Goal: Task Accomplishment & Management: Complete application form

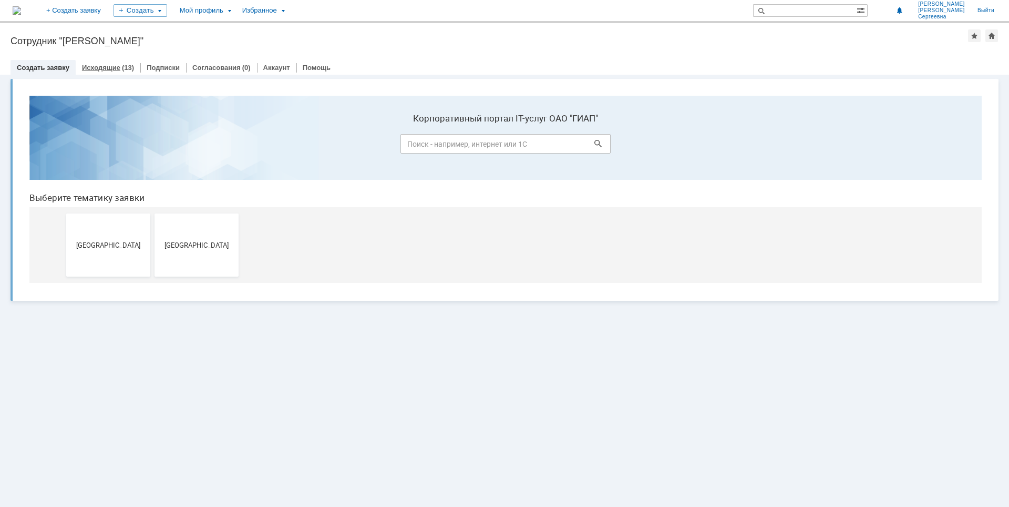
click at [111, 67] on link "Исходящие" at bounding box center [101, 68] width 38 height 8
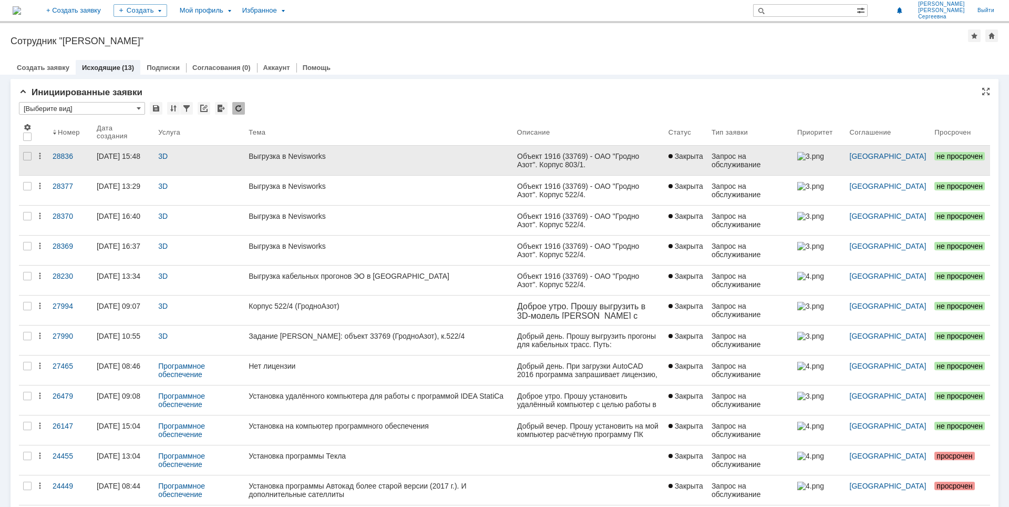
click at [306, 166] on link "Выгрузка в Nevisworks" at bounding box center [378, 160] width 268 height 29
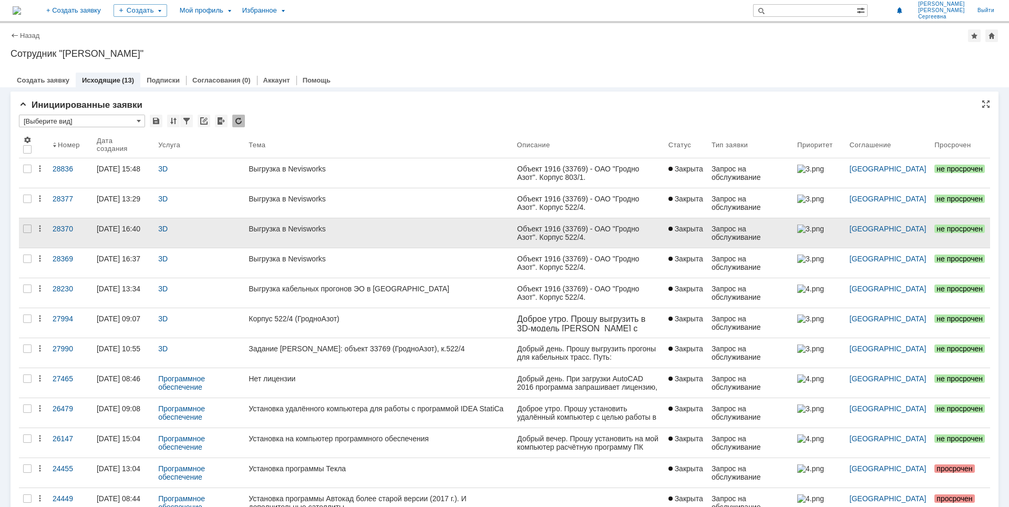
click at [406, 230] on div "Выгрузка в Nevisworks" at bounding box center [379, 229] width 260 height 8
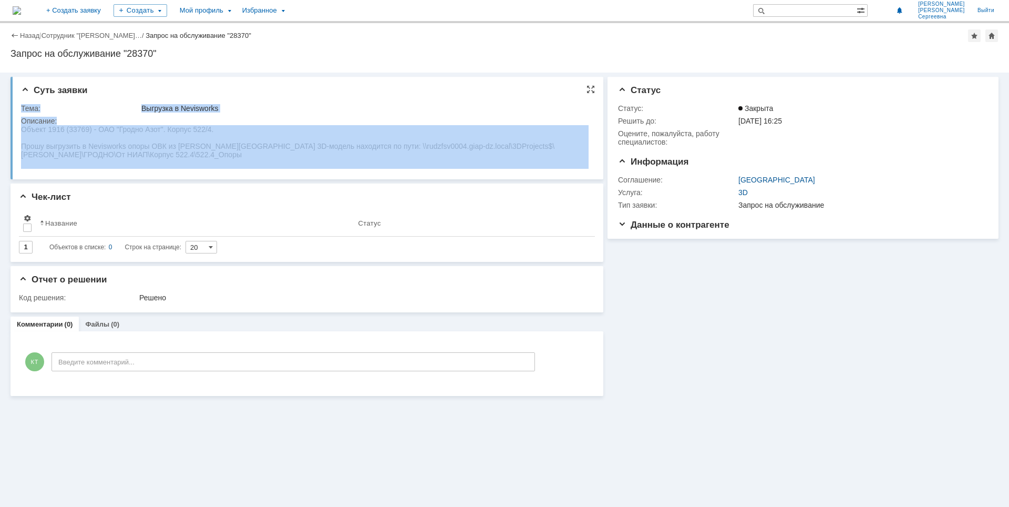
drag, startPoint x: 42, startPoint y: 271, endPoint x: 83, endPoint y: 152, distance: 125.2
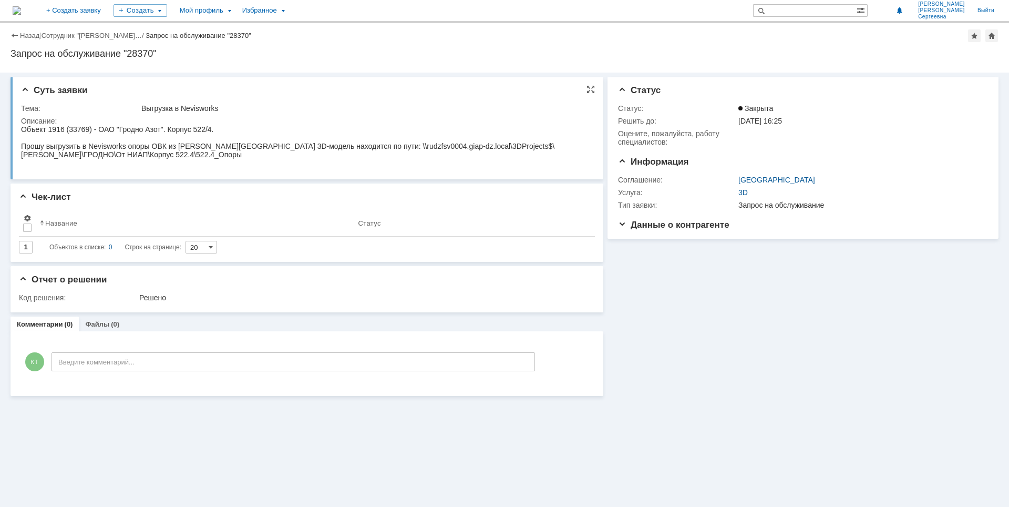
click at [38, 130] on span "Объект 1916 (33769) - ОАО "Гродно Азот". Корпус 522/4." at bounding box center [117, 129] width 193 height 8
drag, startPoint x: 142, startPoint y: 107, endPoint x: 235, endPoint y: 103, distance: 93.2
click at [269, 107] on div "Выгрузка в Nevisworks" at bounding box center [364, 108] width 446 height 8
copy div "Выгрузка в Nevisworks"
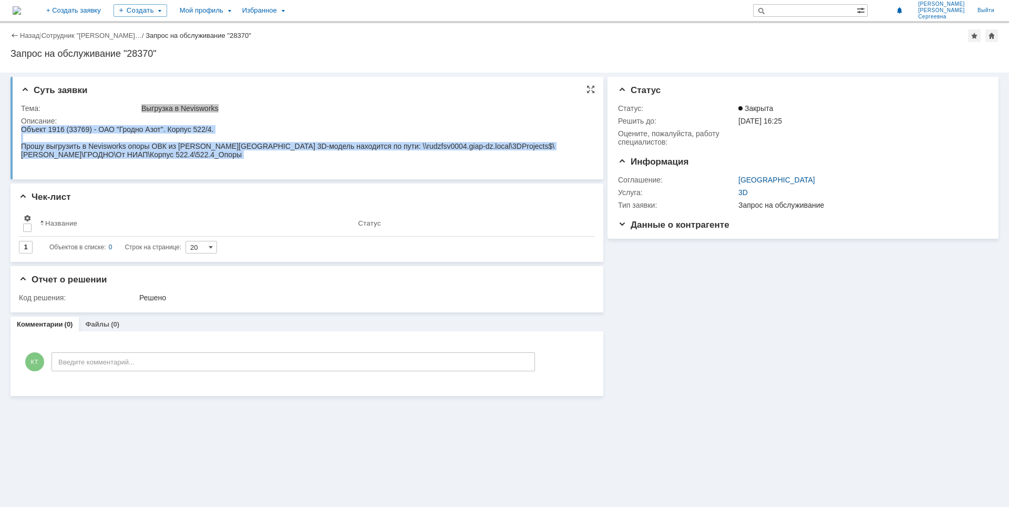
drag, startPoint x: 22, startPoint y: 128, endPoint x: 111, endPoint y: 160, distance: 95.0
click at [111, 160] on body "Объект 1916 (33769) - ОАО "Гродно Азот". Корпус 522/4. Прошу выгрузить в Nevisw…" at bounding box center [305, 146] width 568 height 42
copy body "Объект 1916 (33769) - ОАО "Гродно Азот". Корпус 522/4. Прошу выгрузить в Nevisw…"
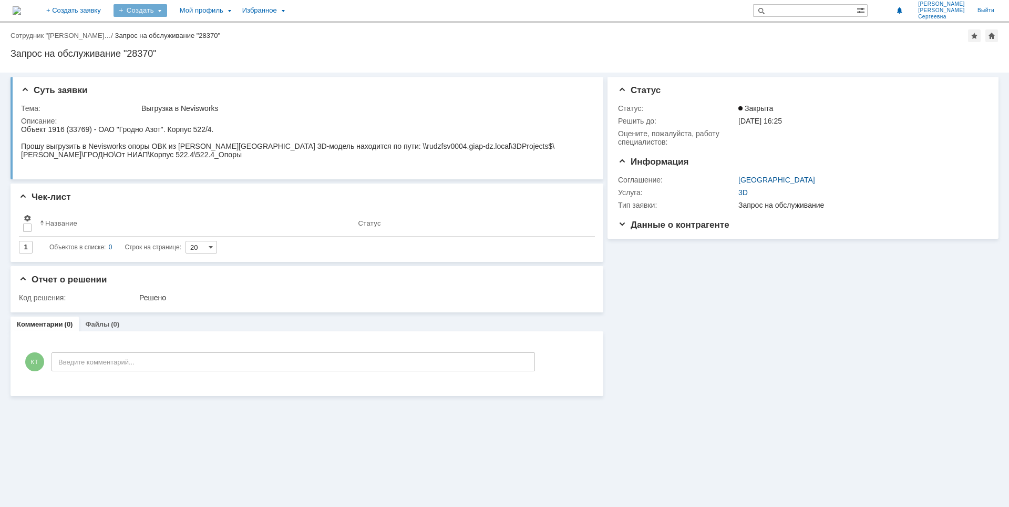
click at [167, 9] on div "Создать" at bounding box center [141, 10] width 54 height 13
click at [176, 28] on link "Заявка" at bounding box center [156, 31] width 80 height 13
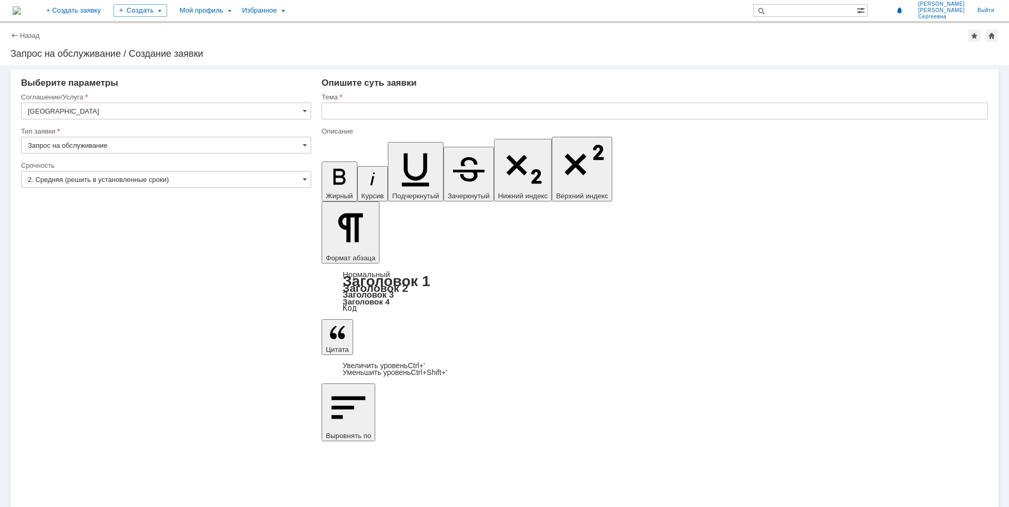
click at [21, 6] on img at bounding box center [17, 10] width 8 height 8
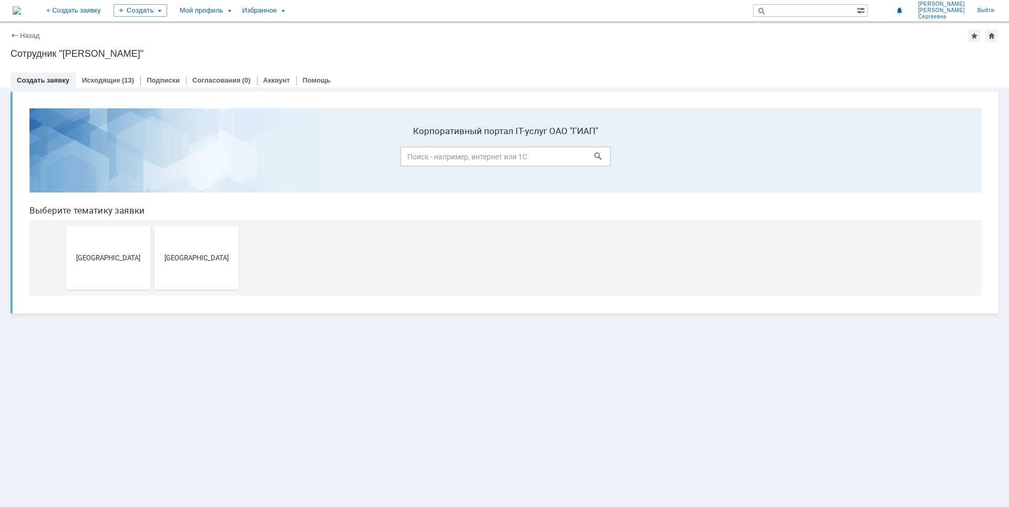
click at [94, 271] on button "[GEOGRAPHIC_DATA]" at bounding box center [108, 257] width 84 height 63
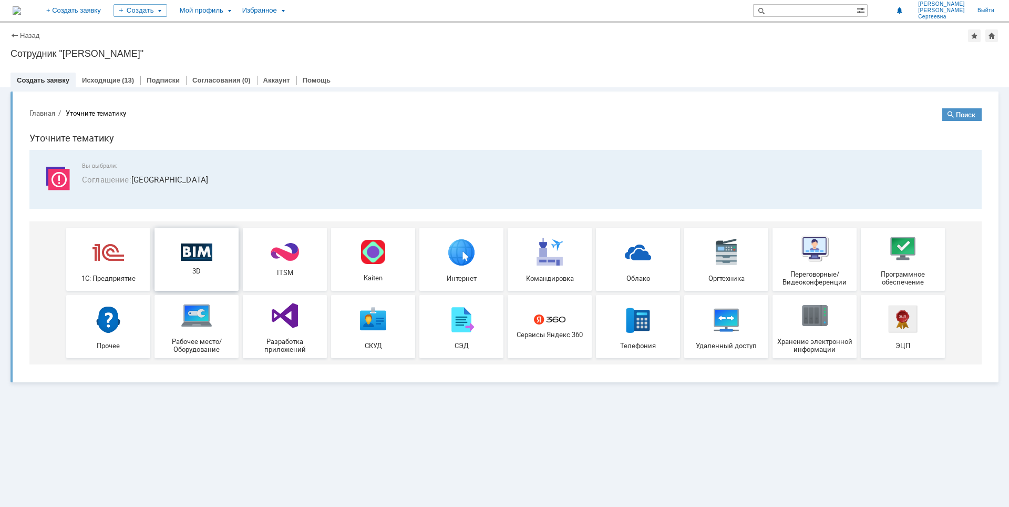
click at [191, 255] on img at bounding box center [197, 252] width 32 height 18
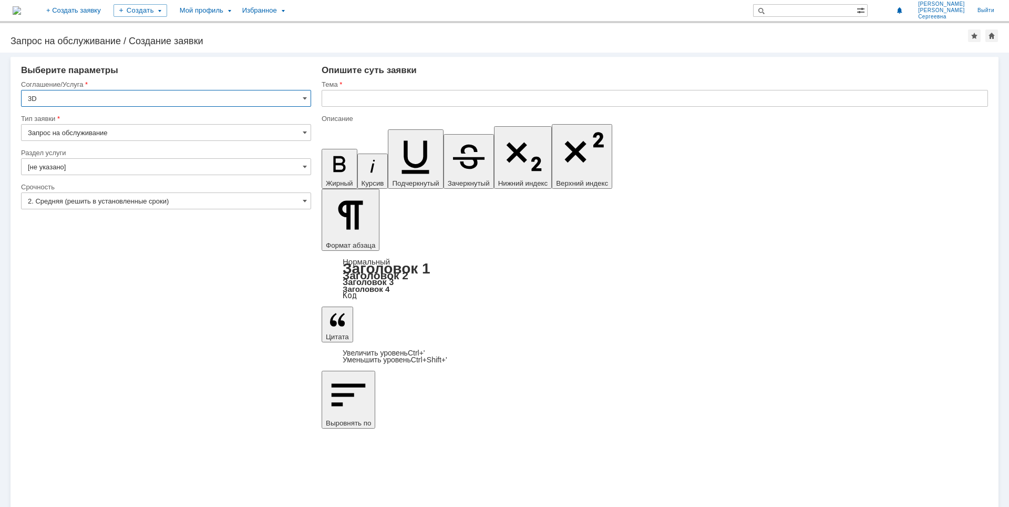
click at [86, 134] on input "Запрос на обслуживание" at bounding box center [166, 132] width 290 height 17
click at [104, 129] on input "Запрос на обслуживание" at bounding box center [166, 132] width 290 height 17
click at [63, 168] on span "Запрос на обслуживание" at bounding box center [166, 169] width 277 height 8
type input "Запрос на обслуживание"
click at [83, 166] on input "[не указано]" at bounding box center [166, 166] width 290 height 17
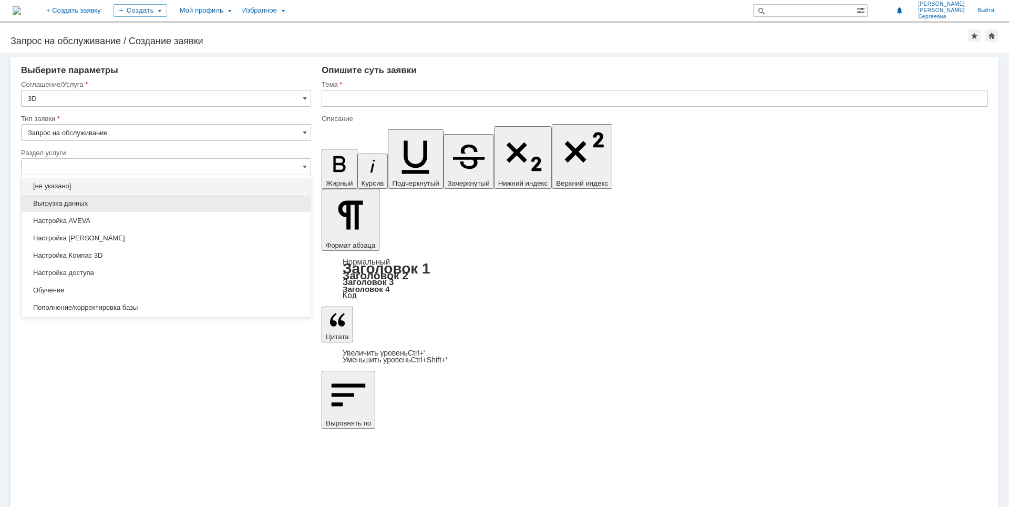
click at [62, 206] on span "Выгрузка данных" at bounding box center [166, 203] width 277 height 8
type input "Выгрузка данных"
type input "ПО: Revit/Tekla Проект ** Корпус **"
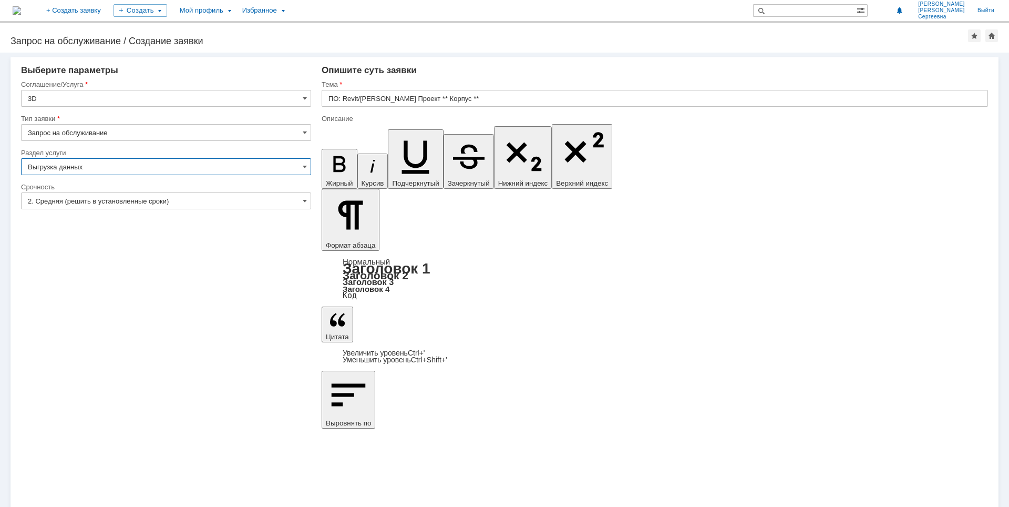
type input "Выгрузка данных"
paste input "ыгрузка в Nevisworks"
type input "Выгрузка в Nevisworks"
drag, startPoint x: 423, startPoint y: 3789, endPoint x: 571, endPoint y: 3876, distance: 172.0
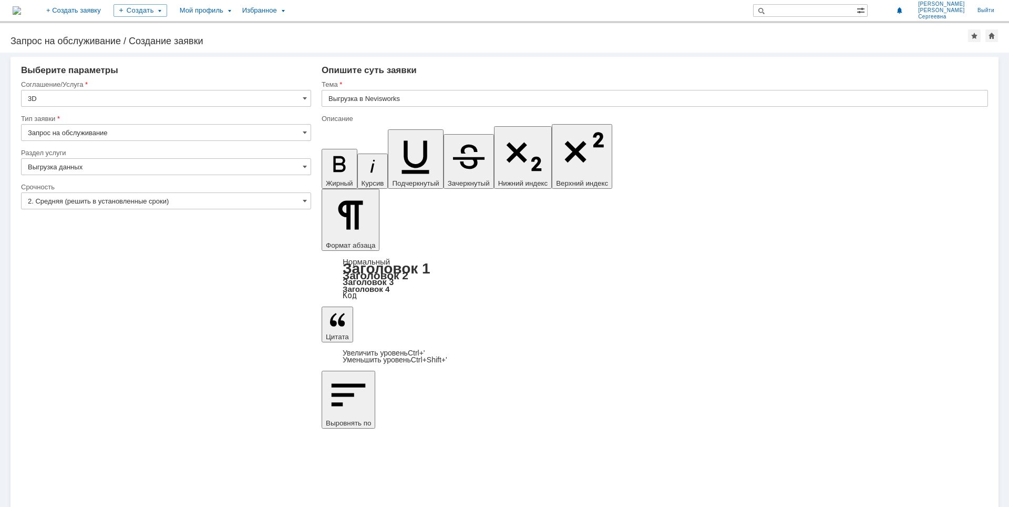
drag, startPoint x: 440, startPoint y: 3774, endPoint x: 477, endPoint y: 3777, distance: 36.9
drag, startPoint x: 636, startPoint y: 3774, endPoint x: 733, endPoint y: 3775, distance: 97.3
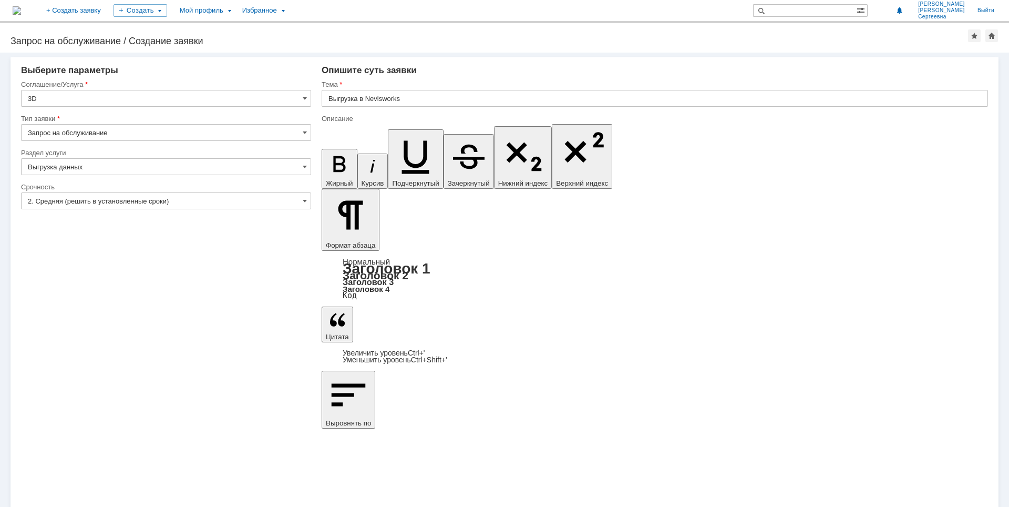
drag, startPoint x: 637, startPoint y: 3774, endPoint x: 982, endPoint y: 3774, distance: 344.9
copy div "\\rudzfsv0004.giap-dz.local\3DProjects$\TEKLA\ГРОДНО\От НИАП\Корпус 522.4\522.4…"
drag, startPoint x: 637, startPoint y: 3772, endPoint x: 989, endPoint y: 3777, distance: 352.3
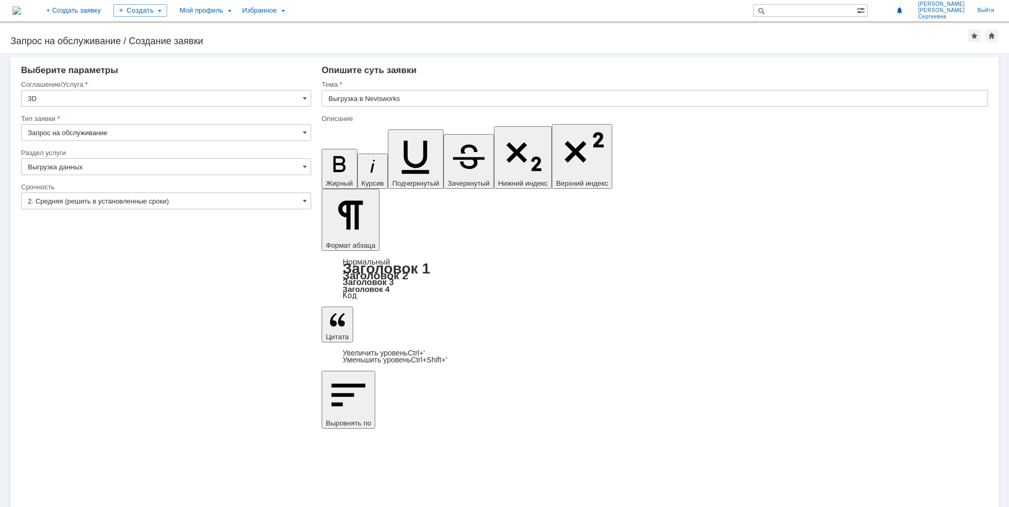
click at [101, 167] on input "Выгрузка данных" at bounding box center [166, 166] width 290 height 17
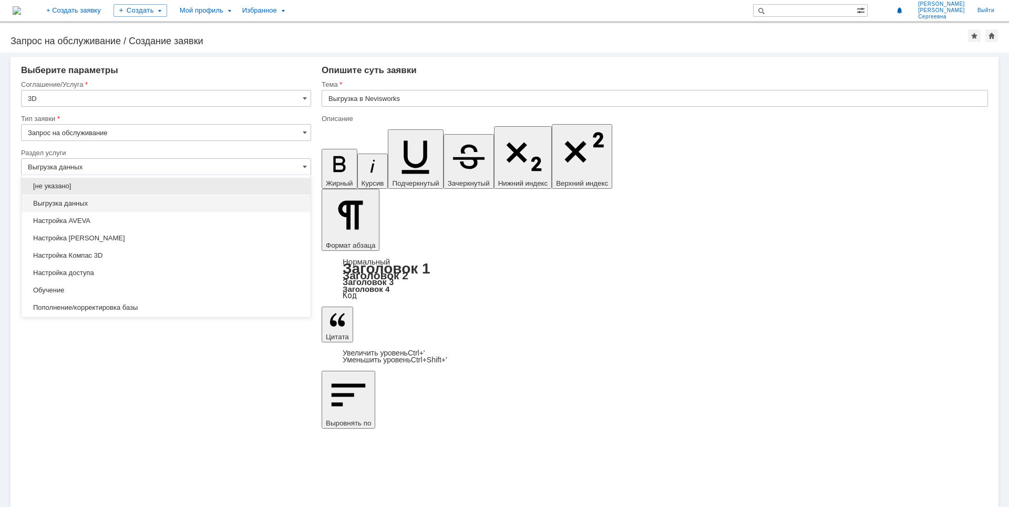
click at [76, 186] on span "[не указано]" at bounding box center [166, 186] width 277 height 8
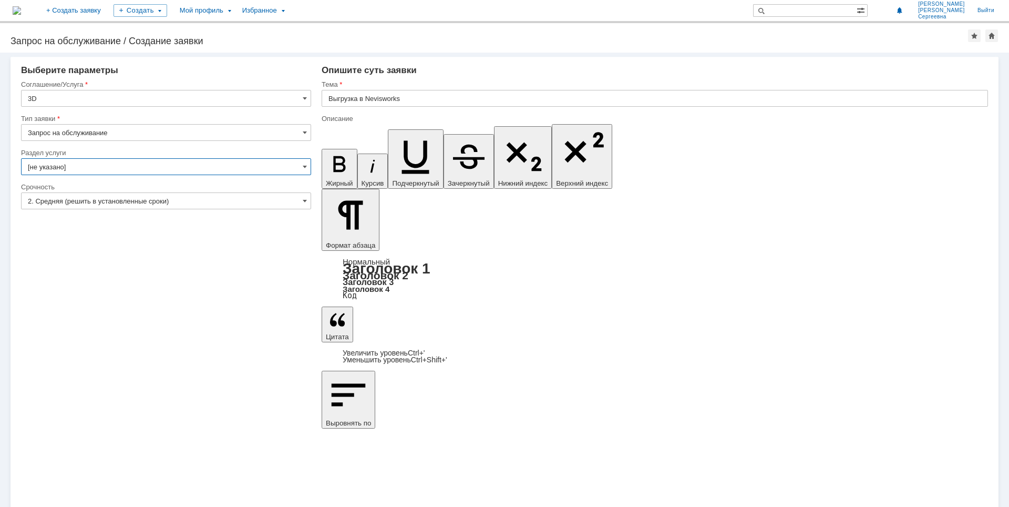
type input "[не указано]"
